Goal: Understand process/instructions: Learn how to perform a task or action

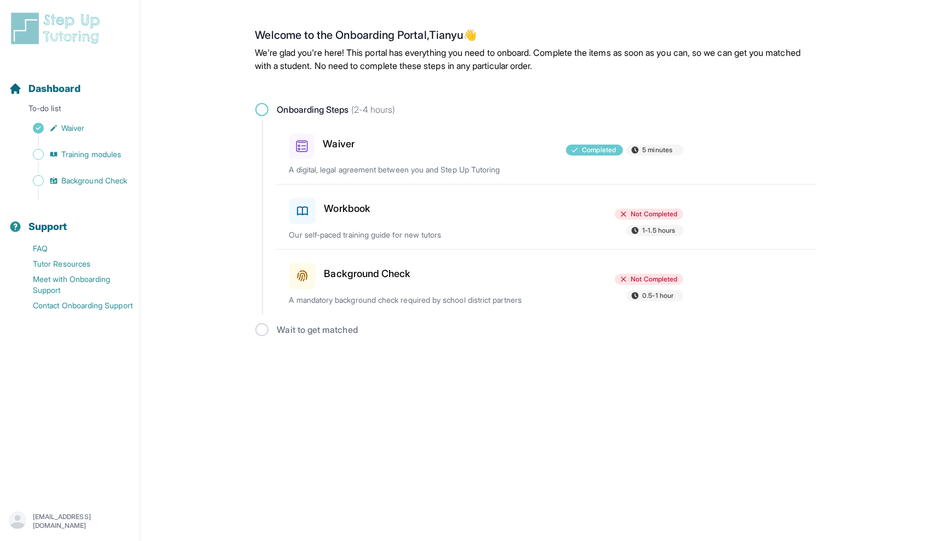
click at [638, 214] on span "Not Completed" at bounding box center [654, 214] width 47 height 9
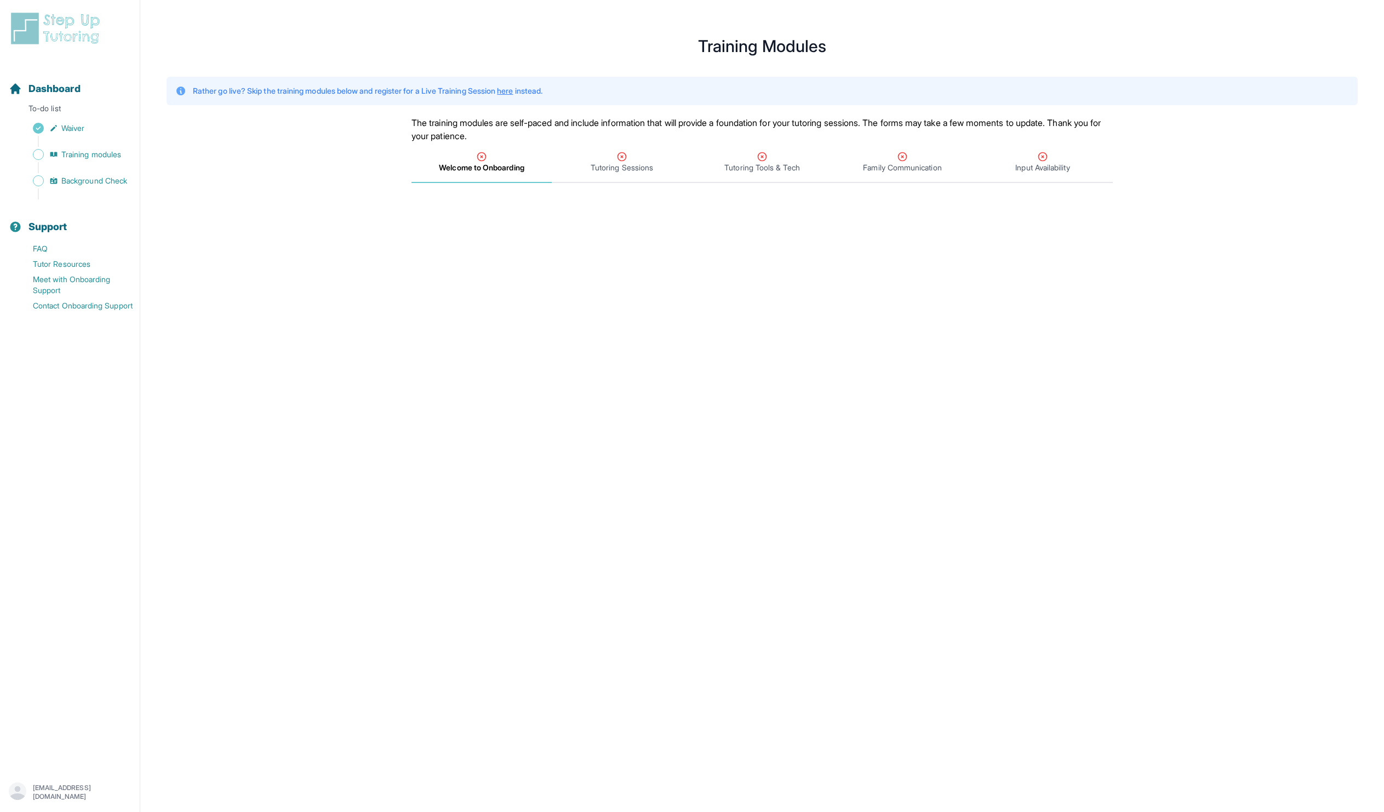
drag, startPoint x: 1358, startPoint y: 451, endPoint x: 1360, endPoint y: 412, distance: 39.5
click at [930, 410] on main "**********" at bounding box center [762, 453] width 1244 height 880
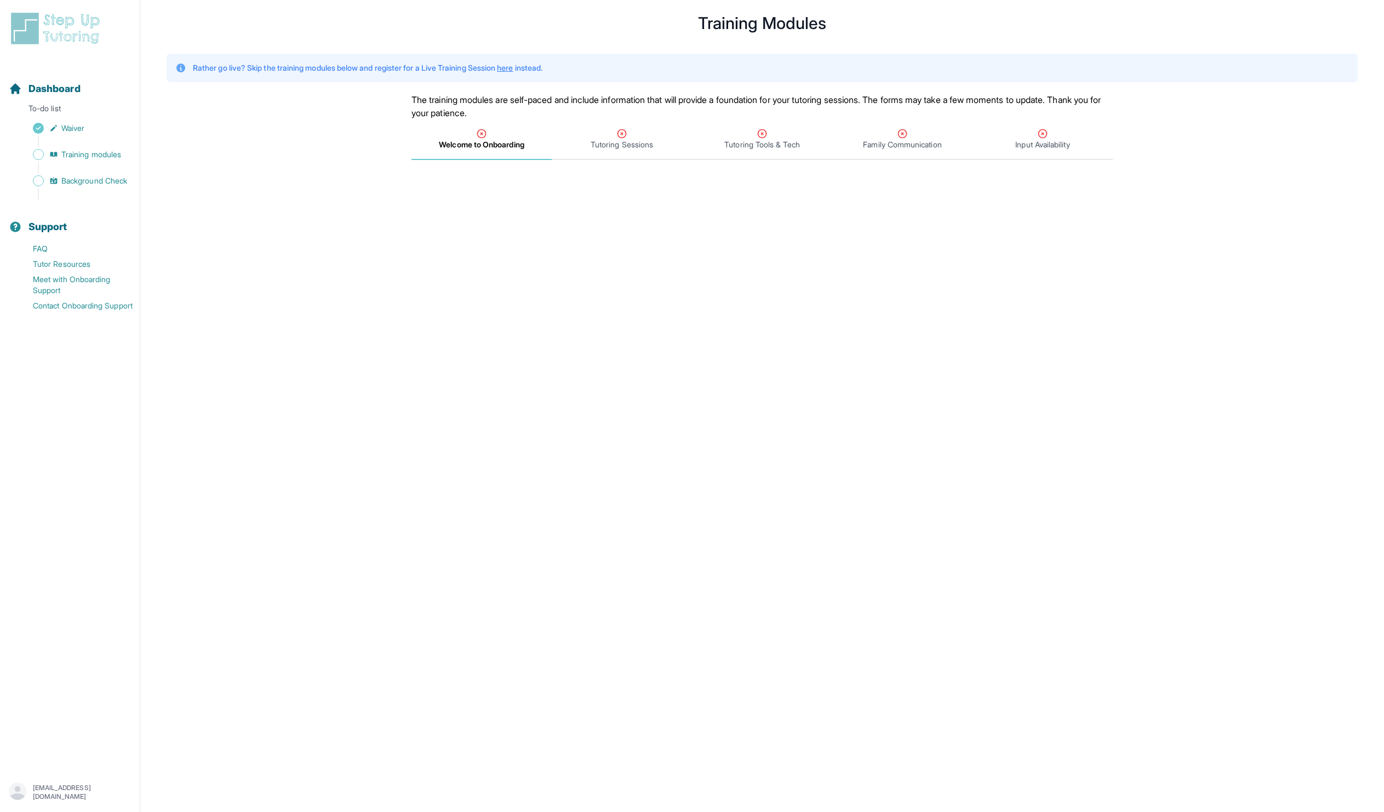
scroll to position [81, 0]
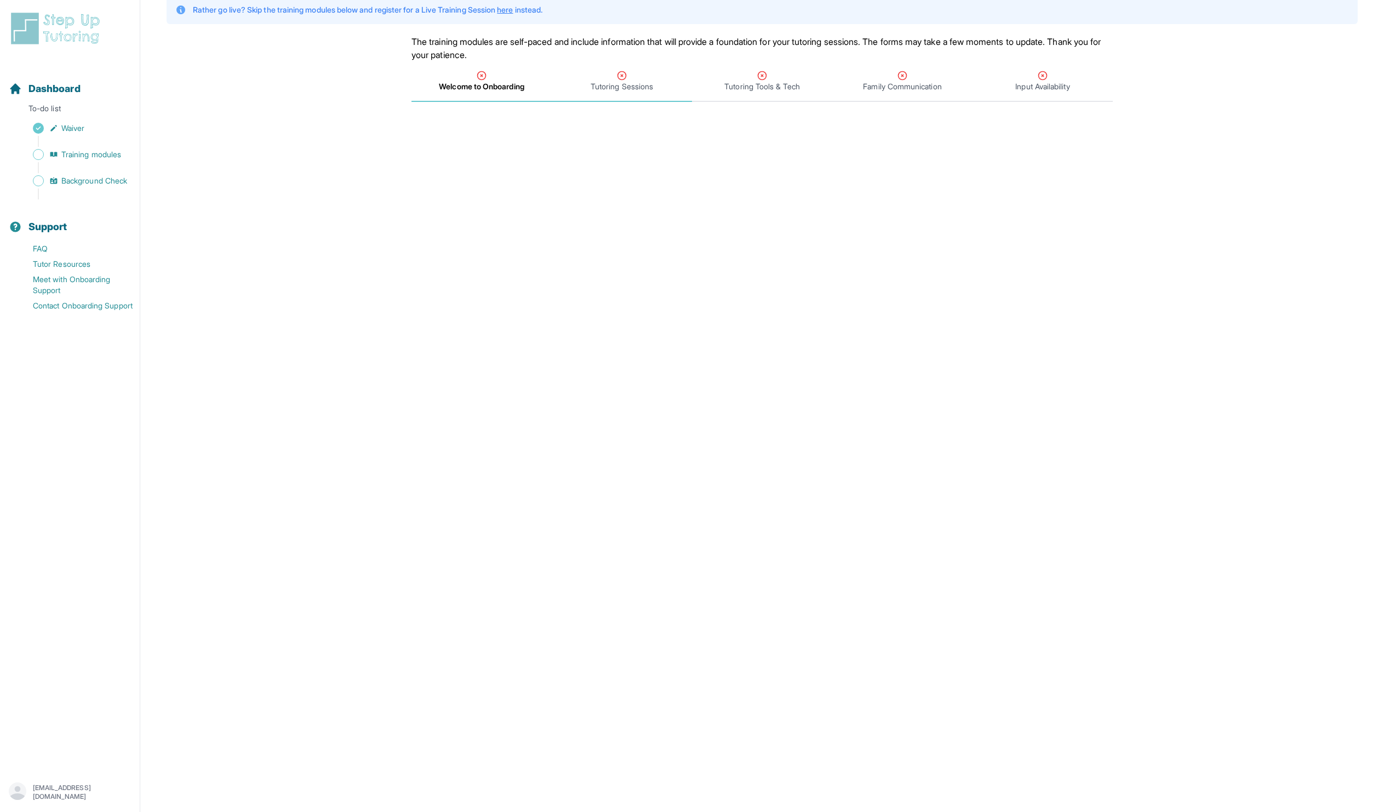
click at [645, 84] on span "Tutoring Sessions" at bounding box center [622, 86] width 62 height 11
click at [465, 84] on span "Welcome to Onboarding" at bounding box center [481, 86] width 84 height 11
click at [512, 79] on div "Welcome to Onboarding" at bounding box center [482, 81] width 136 height 22
click at [608, 65] on span "Tutoring Sessions" at bounding box center [622, 81] width 140 height 41
